Goal: Check status

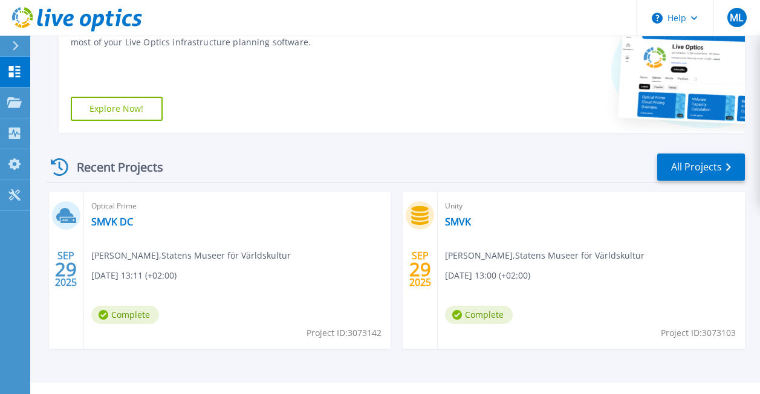
scroll to position [257, 0]
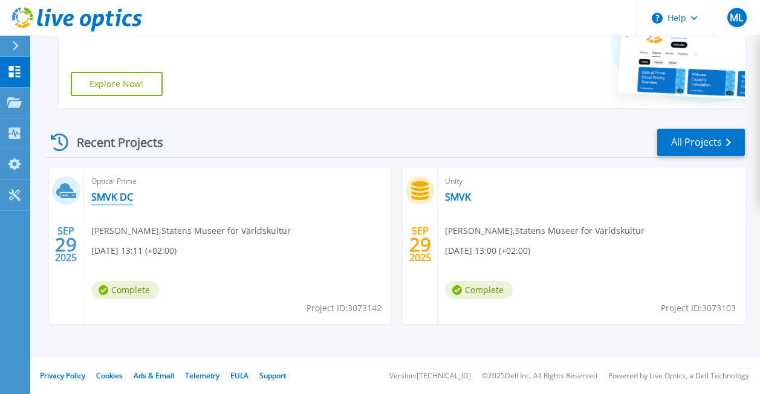
click at [113, 197] on link "SMVK DC" at bounding box center [112, 197] width 42 height 12
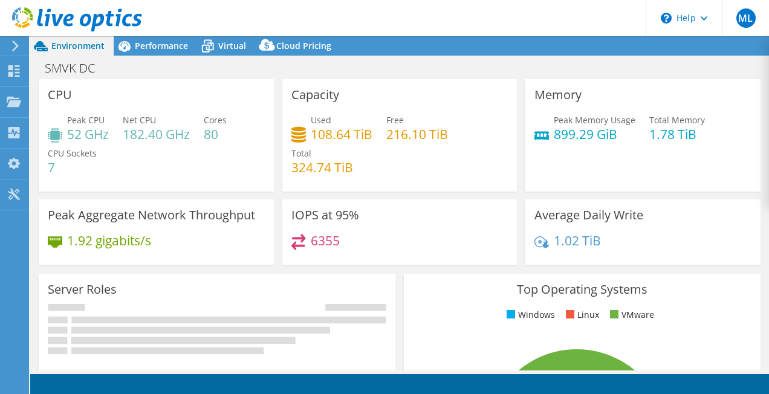
select select "USD"
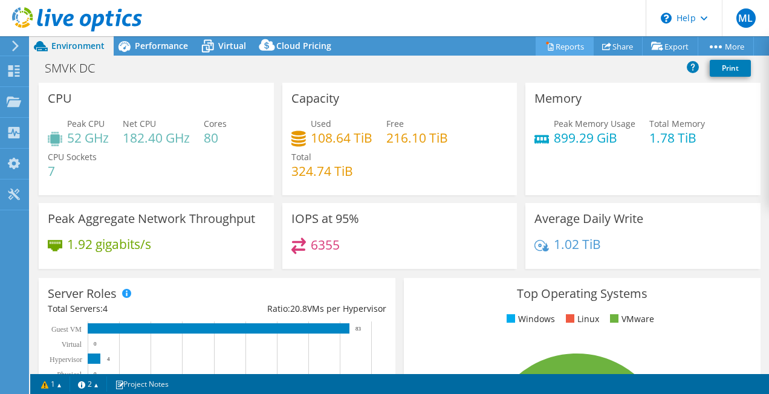
click at [547, 43] on link "Reports" at bounding box center [565, 46] width 58 height 19
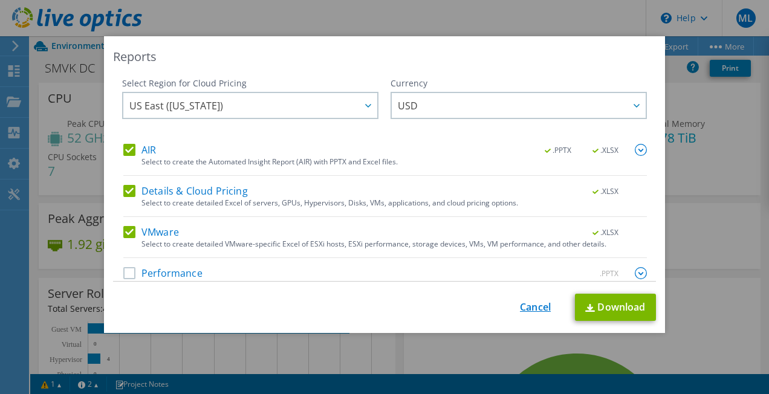
click at [533, 305] on link "Cancel" at bounding box center [535, 307] width 31 height 11
